Goal: Check status: Check status

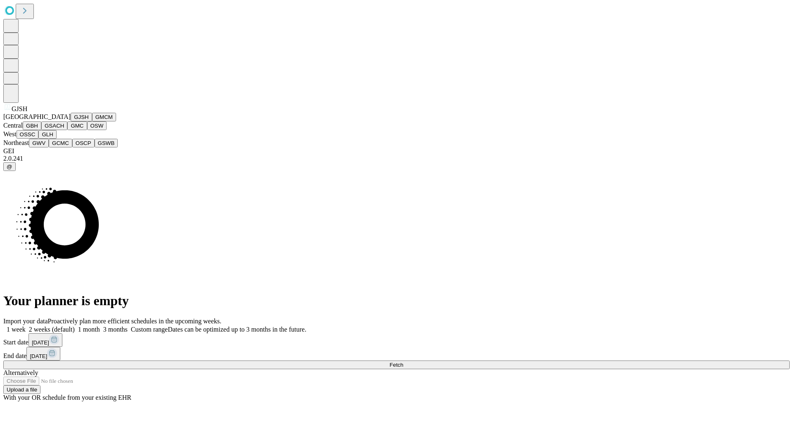
click at [71, 121] on button "GJSH" at bounding box center [81, 117] width 21 height 9
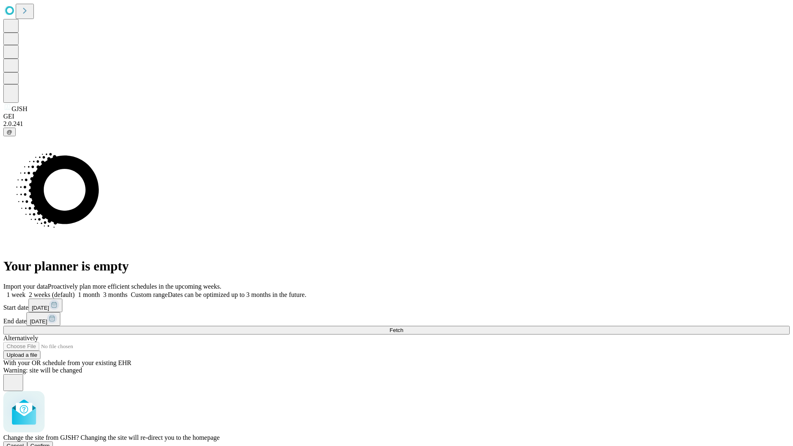
click at [50, 443] on span "Confirm" at bounding box center [40, 446] width 19 height 6
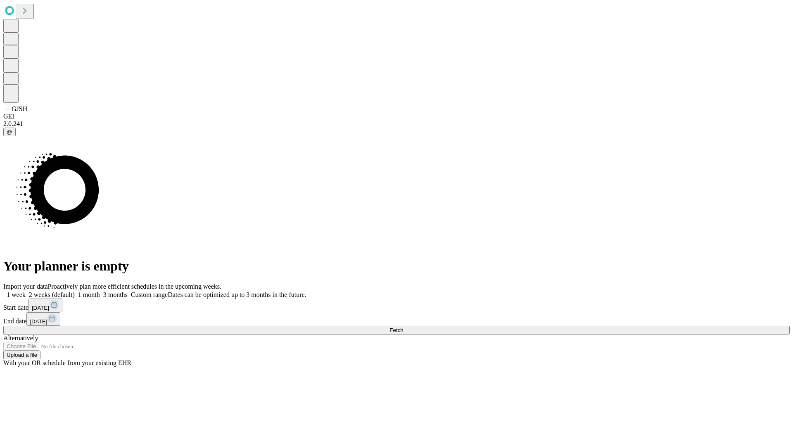
click at [26, 291] on label "1 week" at bounding box center [14, 294] width 22 height 7
click at [403, 327] on span "Fetch" at bounding box center [397, 330] width 14 height 6
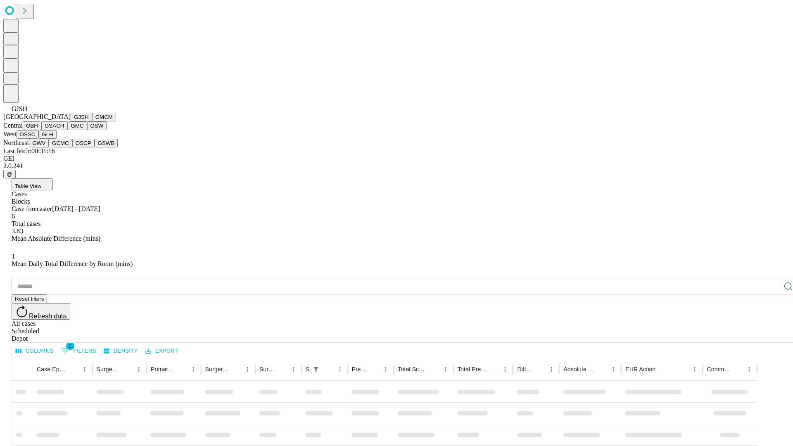
click at [92, 121] on button "GMCM" at bounding box center [104, 117] width 24 height 9
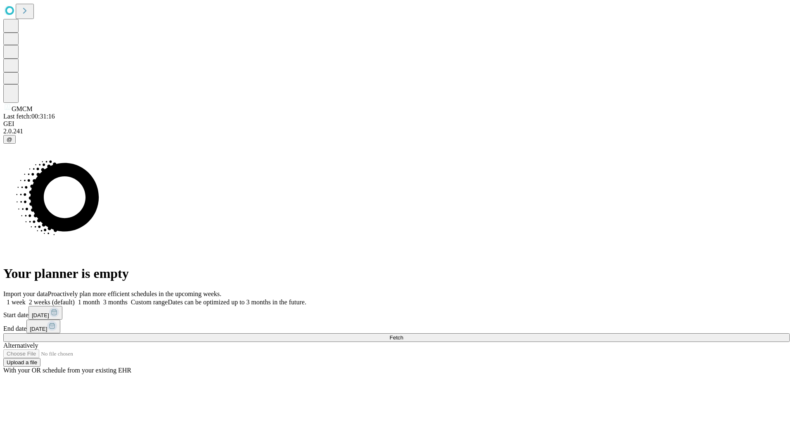
click at [26, 299] on label "1 week" at bounding box center [14, 302] width 22 height 7
click at [403, 335] on span "Fetch" at bounding box center [397, 338] width 14 height 6
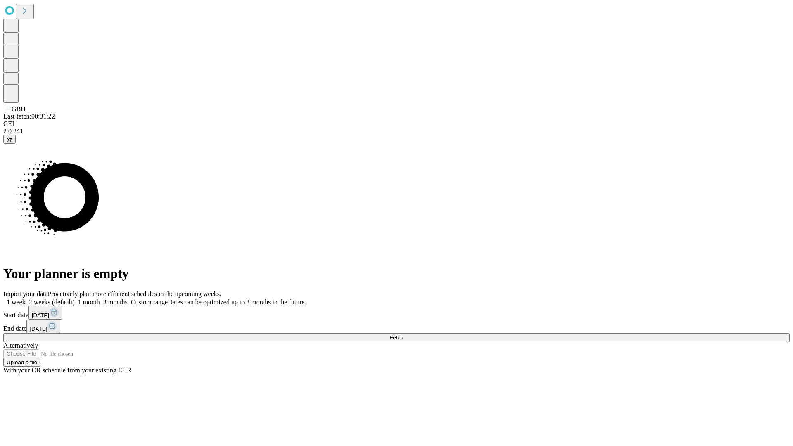
click at [26, 299] on label "1 week" at bounding box center [14, 302] width 22 height 7
click at [403, 335] on span "Fetch" at bounding box center [397, 338] width 14 height 6
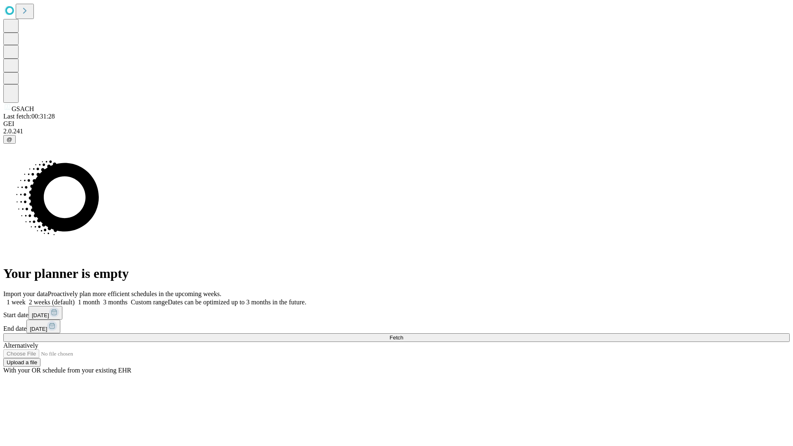
click at [26, 299] on label "1 week" at bounding box center [14, 302] width 22 height 7
click at [403, 335] on span "Fetch" at bounding box center [397, 338] width 14 height 6
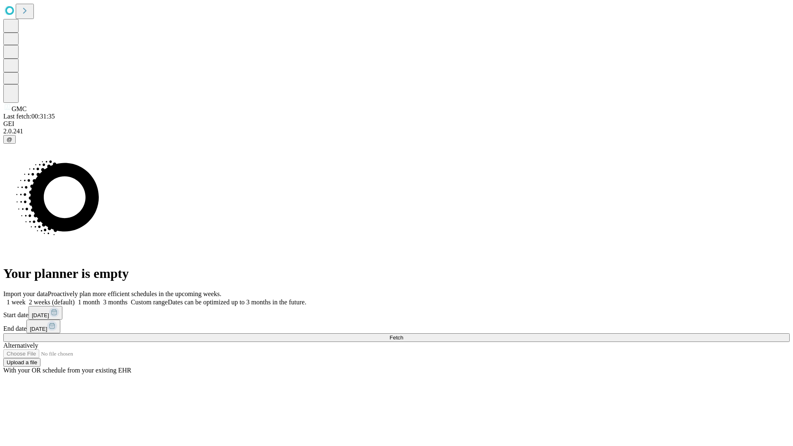
click at [26, 299] on label "1 week" at bounding box center [14, 302] width 22 height 7
click at [403, 335] on span "Fetch" at bounding box center [397, 338] width 14 height 6
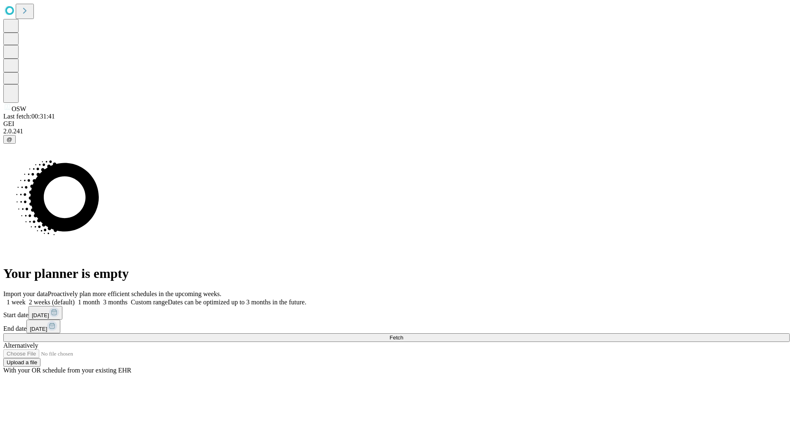
click at [26, 299] on label "1 week" at bounding box center [14, 302] width 22 height 7
click at [403, 335] on span "Fetch" at bounding box center [397, 338] width 14 height 6
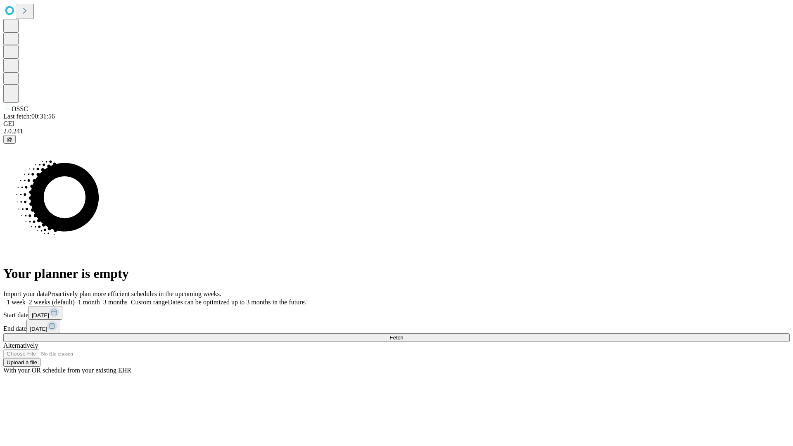
click at [403, 335] on span "Fetch" at bounding box center [397, 338] width 14 height 6
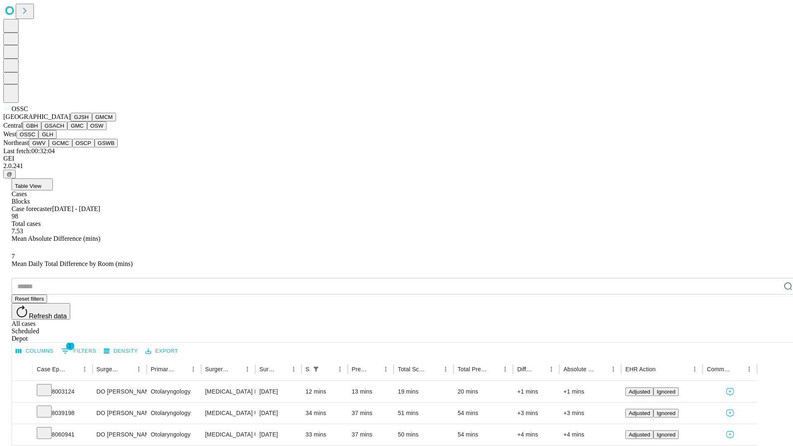
click at [56, 139] on button "GLH" at bounding box center [47, 134] width 18 height 9
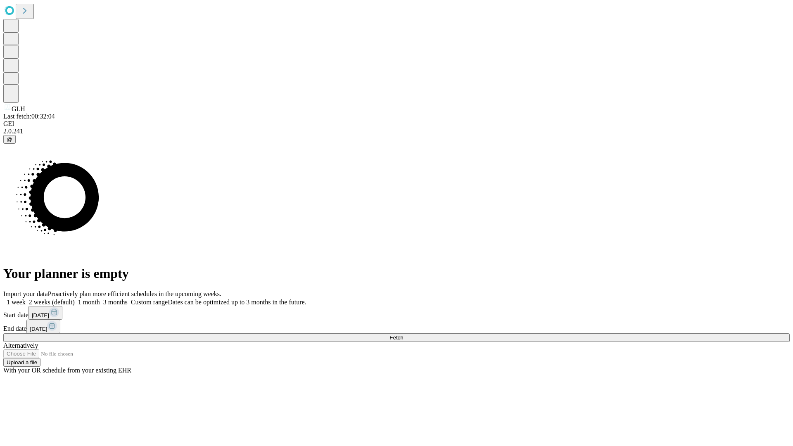
click at [26, 299] on label "1 week" at bounding box center [14, 302] width 22 height 7
click at [403, 335] on span "Fetch" at bounding box center [397, 338] width 14 height 6
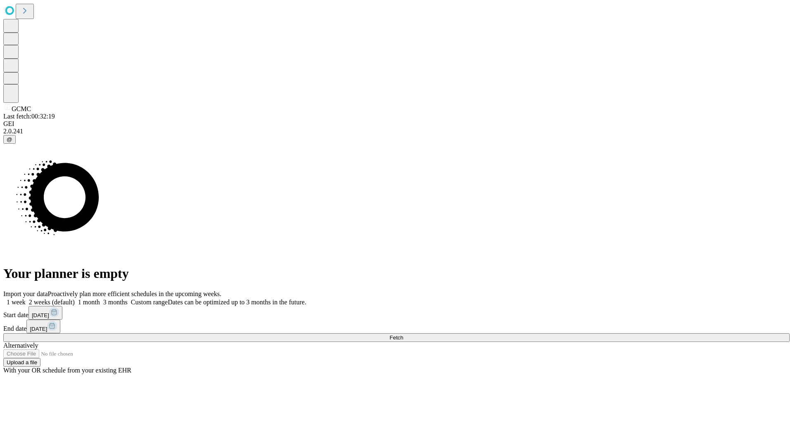
click at [403, 335] on span "Fetch" at bounding box center [397, 338] width 14 height 6
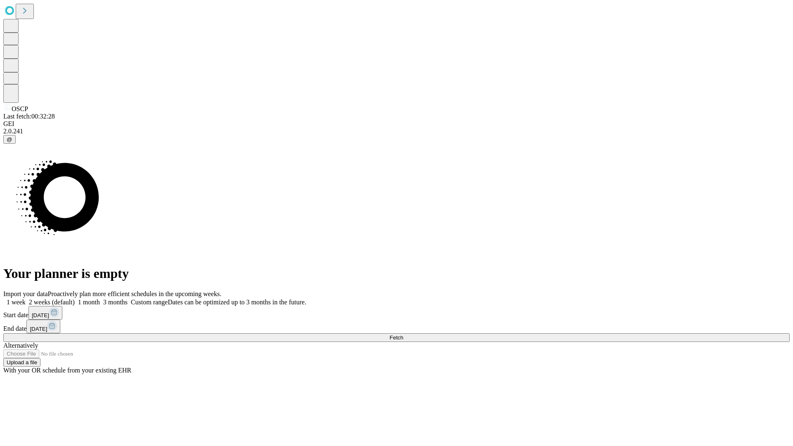
click at [26, 299] on label "1 week" at bounding box center [14, 302] width 22 height 7
click at [403, 335] on span "Fetch" at bounding box center [397, 338] width 14 height 6
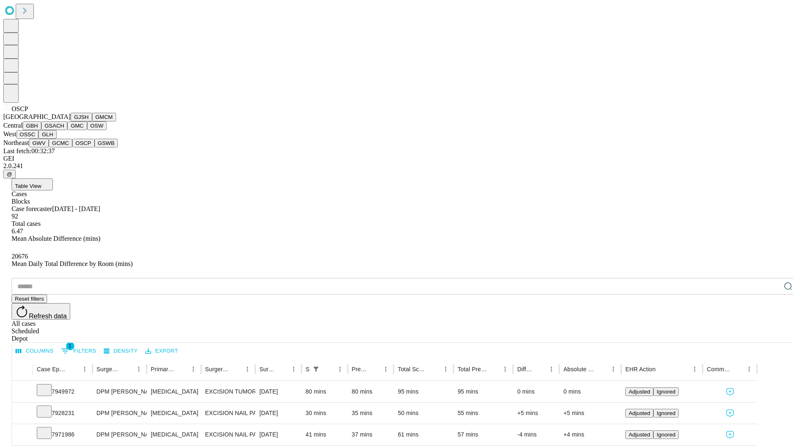
click at [95, 148] on button "GSWB" at bounding box center [107, 143] width 24 height 9
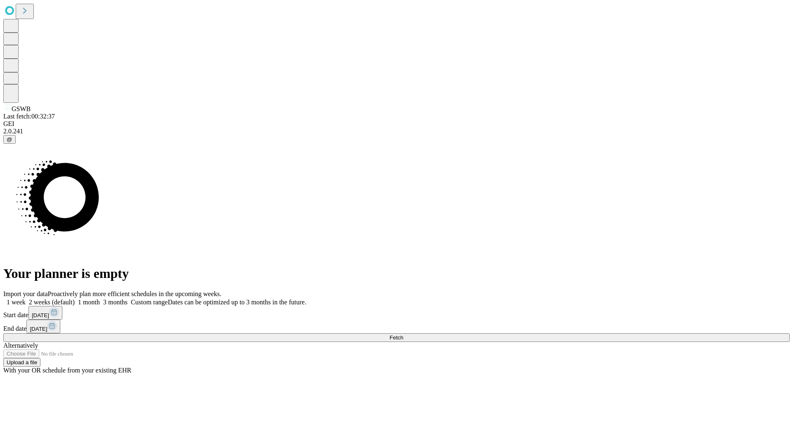
click at [26, 299] on label "1 week" at bounding box center [14, 302] width 22 height 7
click at [403, 335] on span "Fetch" at bounding box center [397, 338] width 14 height 6
